Goal: Find specific page/section: Find specific page/section

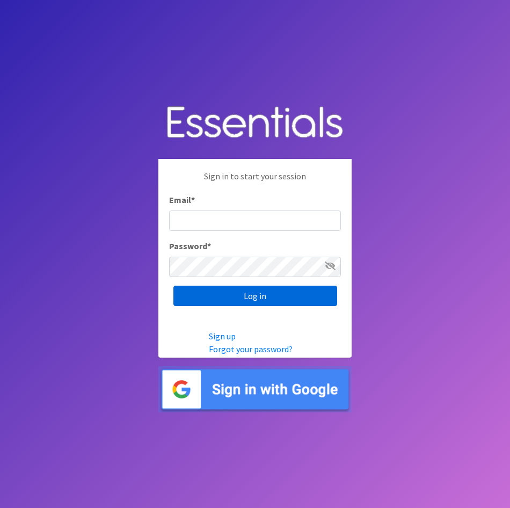
type input "lily@milwaukeediapermission.org"
click at [244, 295] on input "Log in" at bounding box center [255, 295] width 164 height 20
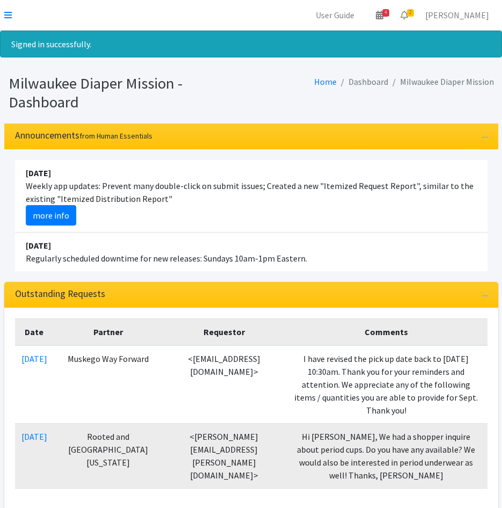
click at [8, 12] on icon at bounding box center [8, 15] width 8 height 9
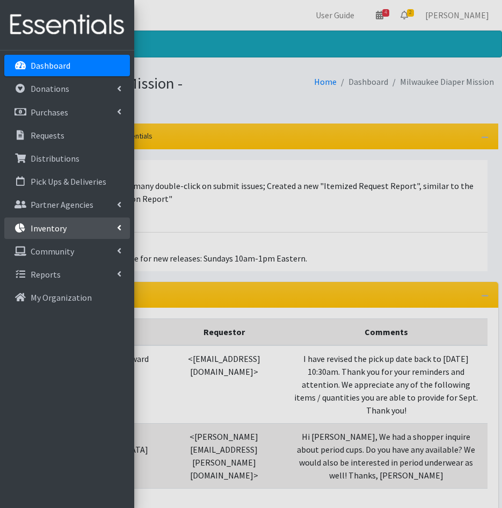
click at [72, 228] on link "Inventory" at bounding box center [67, 227] width 126 height 21
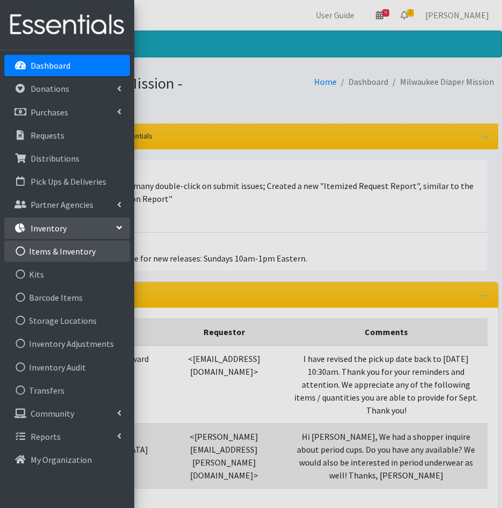
click at [67, 258] on link "Items & Inventory" at bounding box center [67, 250] width 126 height 21
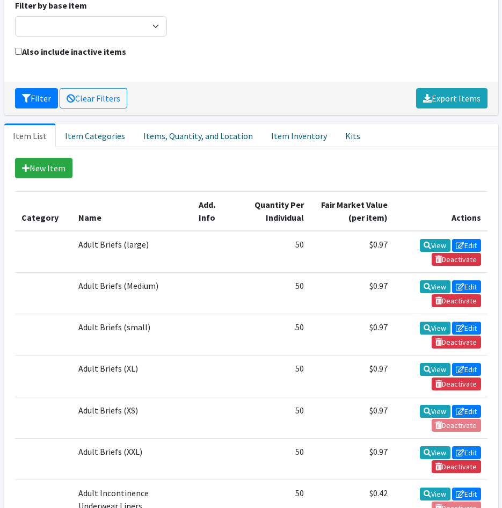
scroll to position [107, 0]
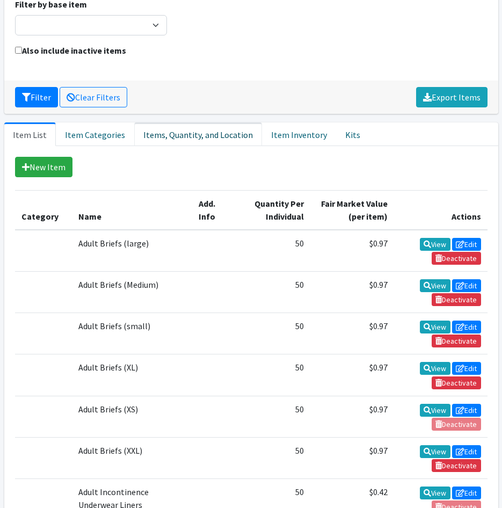
click at [173, 137] on link "Items, Quantity, and Location" at bounding box center [198, 134] width 128 height 24
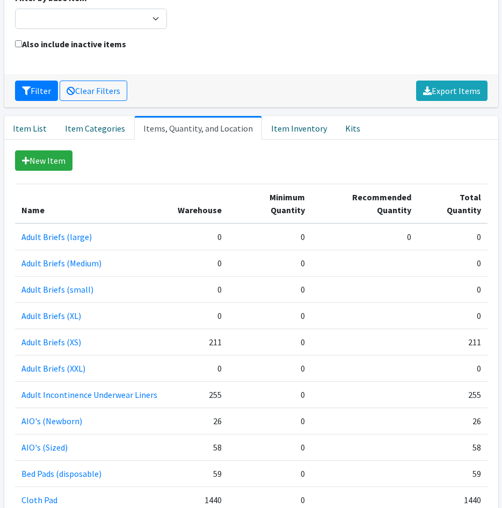
scroll to position [0, 0]
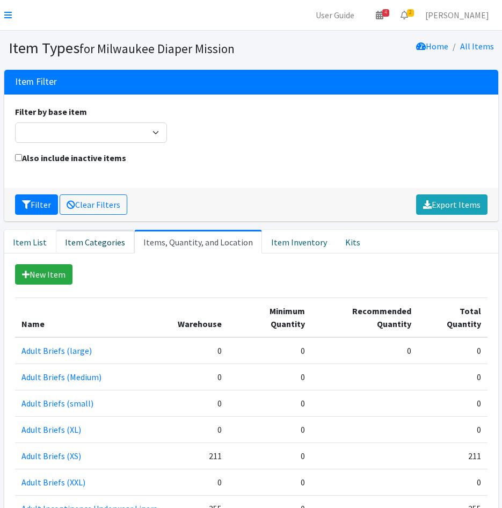
click at [96, 253] on link "Item Categories" at bounding box center [95, 242] width 78 height 24
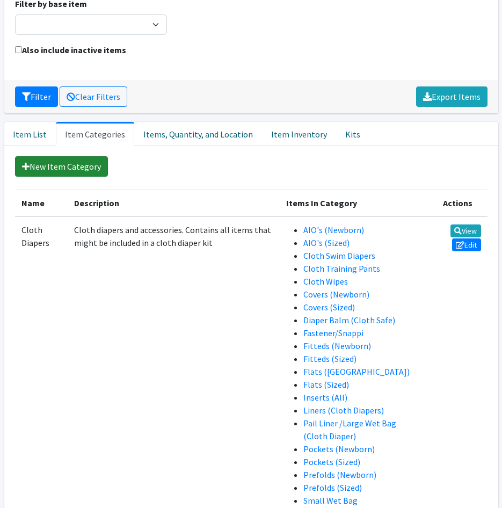
scroll to position [107, 0]
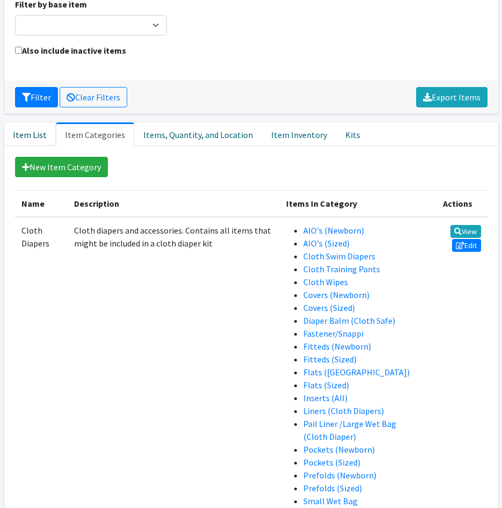
drag, startPoint x: 24, startPoint y: 129, endPoint x: 72, endPoint y: 166, distance: 60.1
click at [24, 130] on link "Item List" at bounding box center [30, 134] width 52 height 24
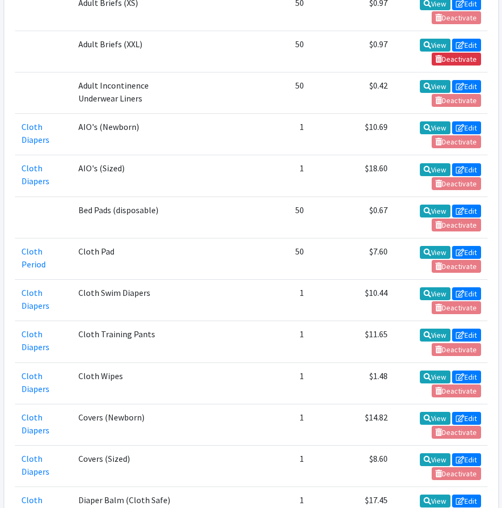
scroll to position [520, 0]
